Goal: Transaction & Acquisition: Download file/media

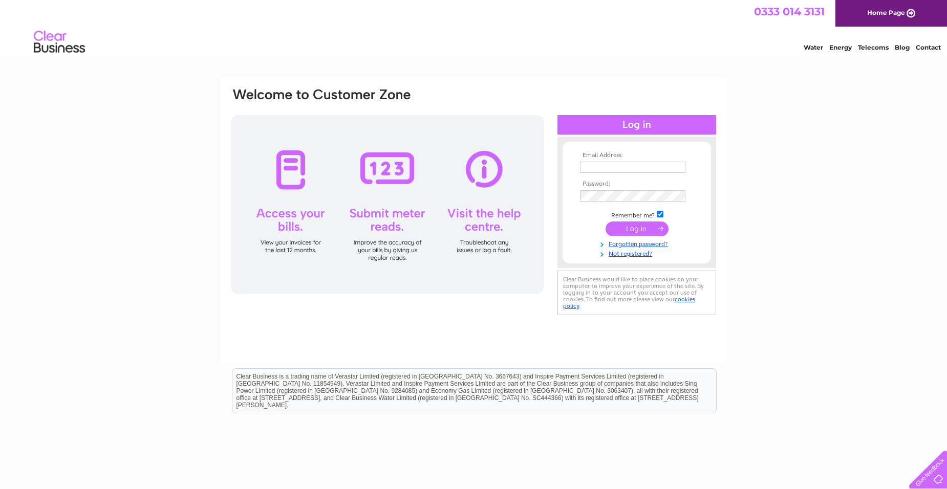
type input "jygraham@btinternet.com"
click at [289, 178] on div at bounding box center [387, 204] width 313 height 179
click at [290, 170] on div at bounding box center [387, 204] width 313 height 179
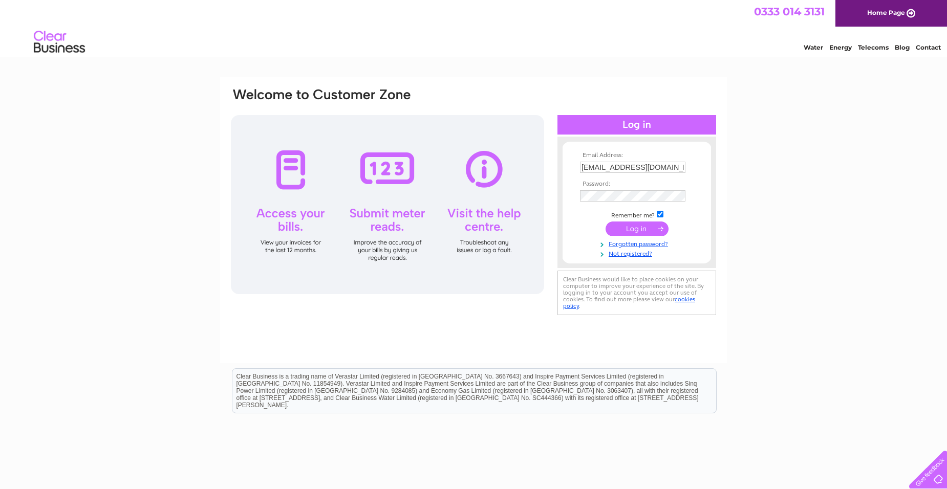
click at [633, 230] on input "submit" at bounding box center [636, 229] width 63 height 14
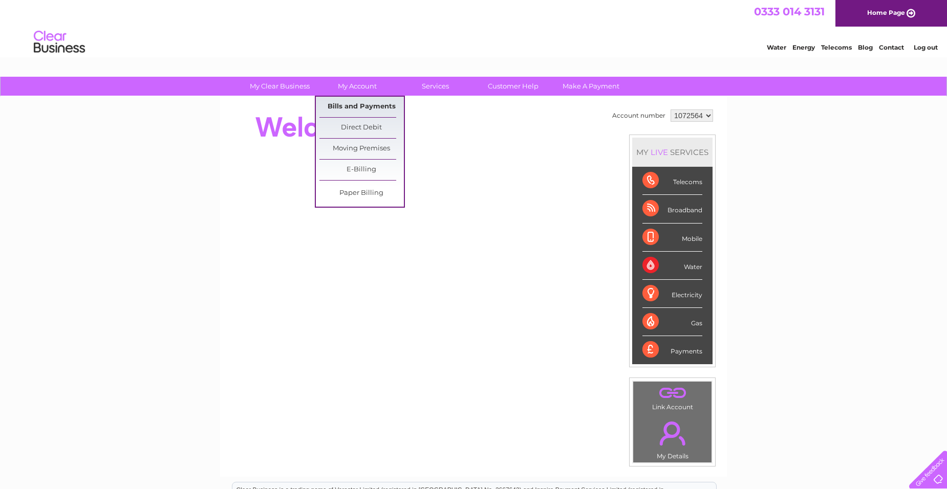
click at [364, 105] on link "Bills and Payments" at bounding box center [361, 107] width 84 height 20
click at [340, 107] on link "Bills and Payments" at bounding box center [361, 107] width 84 height 20
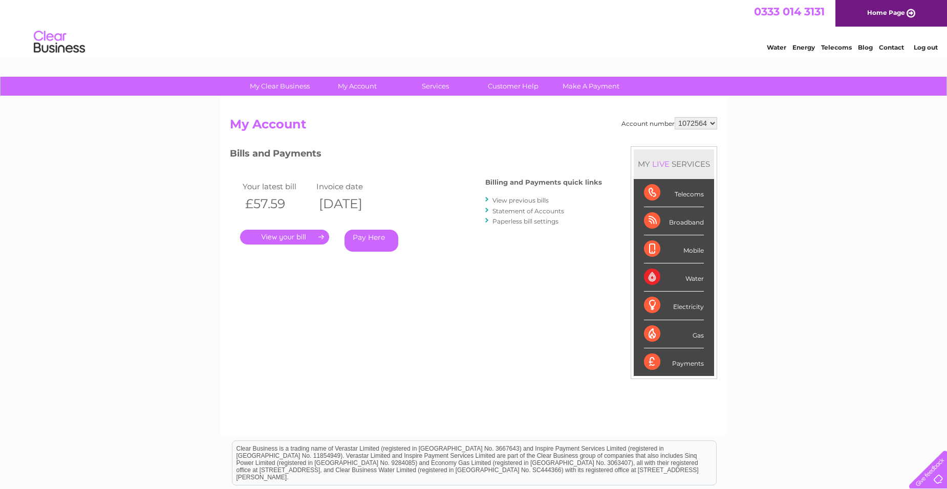
click at [292, 238] on link "." at bounding box center [284, 237] width 89 height 15
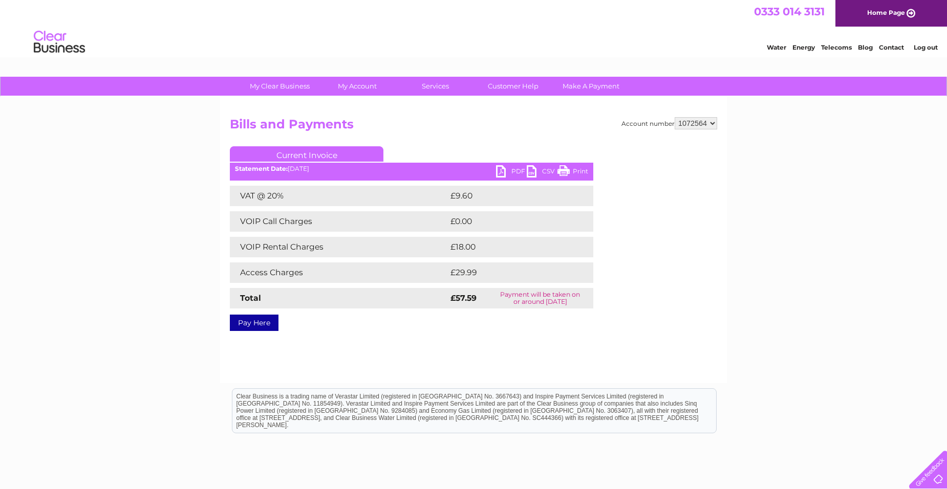
drag, startPoint x: 828, startPoint y: 271, endPoint x: 532, endPoint y: 171, distance: 312.3
click at [532, 171] on link "CSV" at bounding box center [542, 172] width 31 height 15
click at [0, 0] on div at bounding box center [0, 0] width 0 height 0
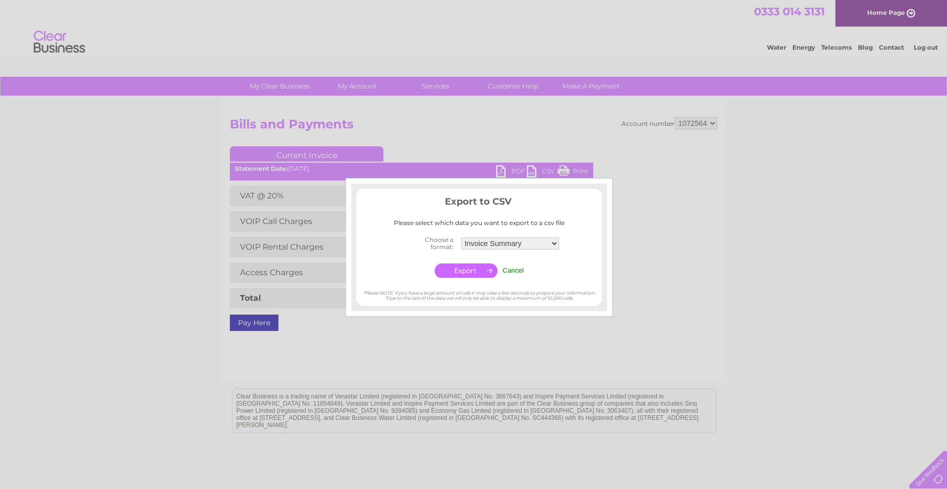
click at [695, 283] on div at bounding box center [473, 244] width 947 height 489
drag, startPoint x: 695, startPoint y: 273, endPoint x: 502, endPoint y: 172, distance: 217.4
click at [502, 172] on div at bounding box center [473, 244] width 947 height 489
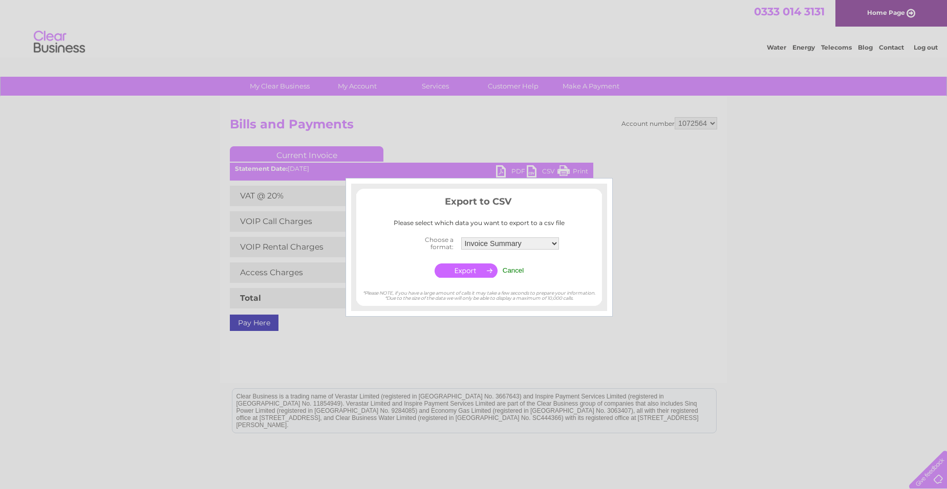
click at [512, 269] on input "Cancel" at bounding box center [512, 271] width 21 height 8
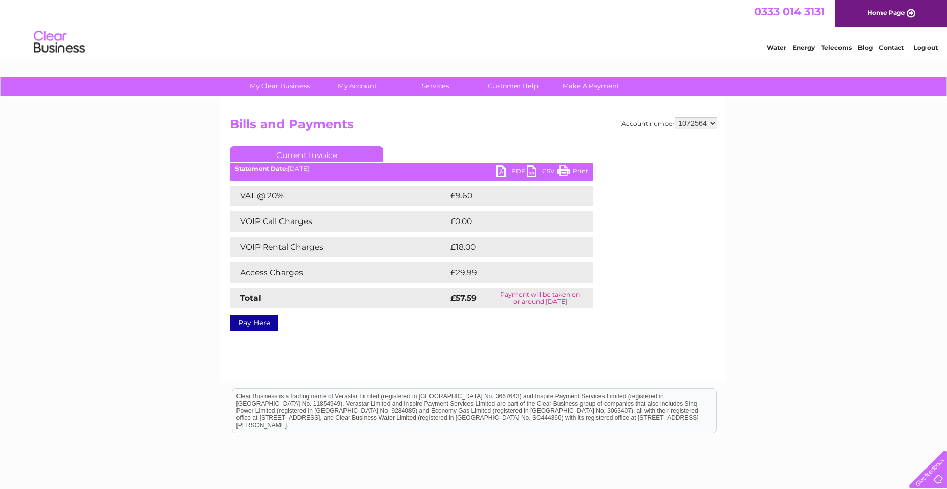
click at [502, 173] on link "PDF" at bounding box center [511, 172] width 31 height 15
